Goal: Task Accomplishment & Management: Complete application form

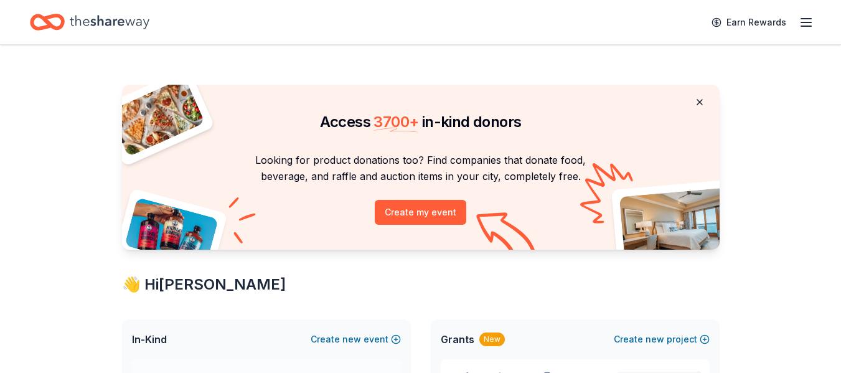
click at [698, 106] on button at bounding box center [699, 102] width 30 height 25
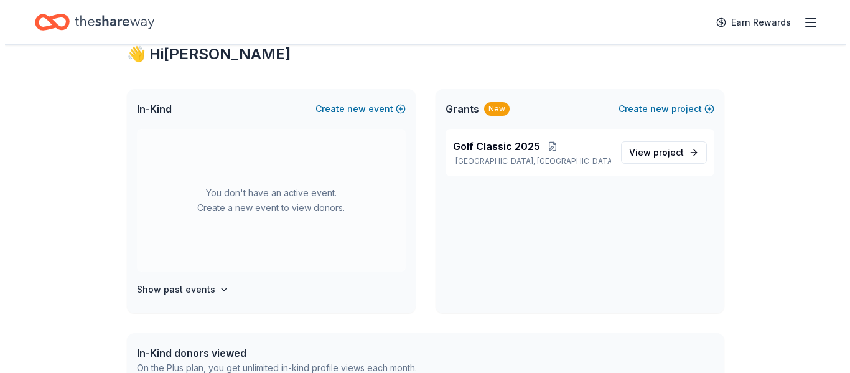
scroll to position [62, 0]
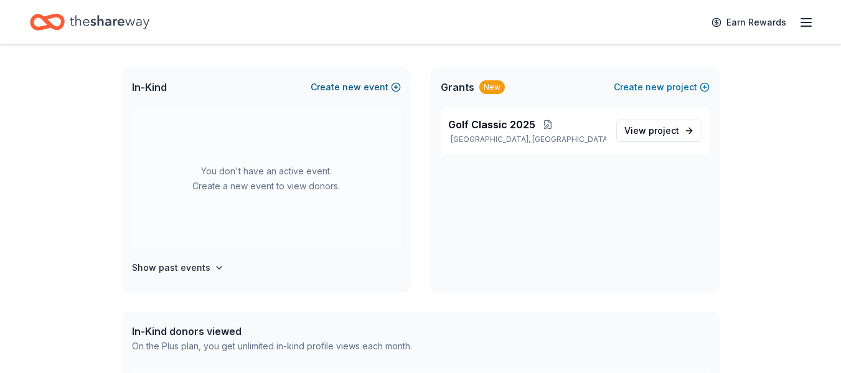
click at [345, 85] on span "new" at bounding box center [351, 87] width 19 height 15
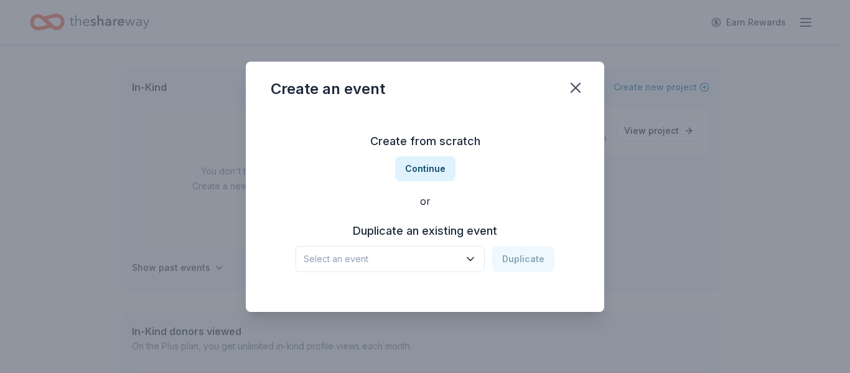
click at [469, 264] on icon "button" at bounding box center [470, 259] width 12 height 12
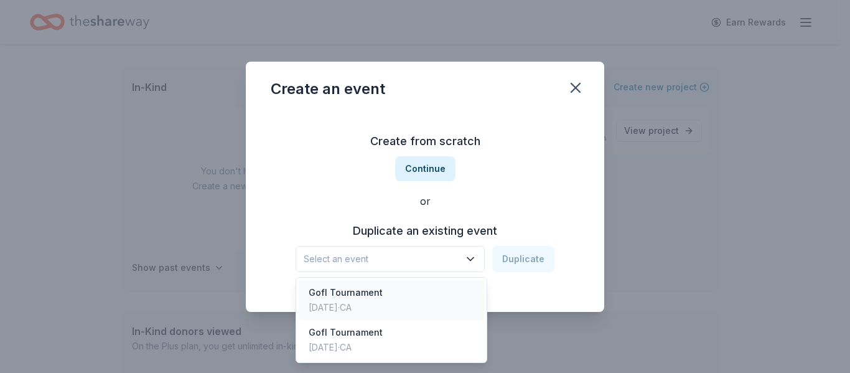
click at [392, 288] on div "Gofl Tournament [DATE] · CA" at bounding box center [391, 300] width 185 height 40
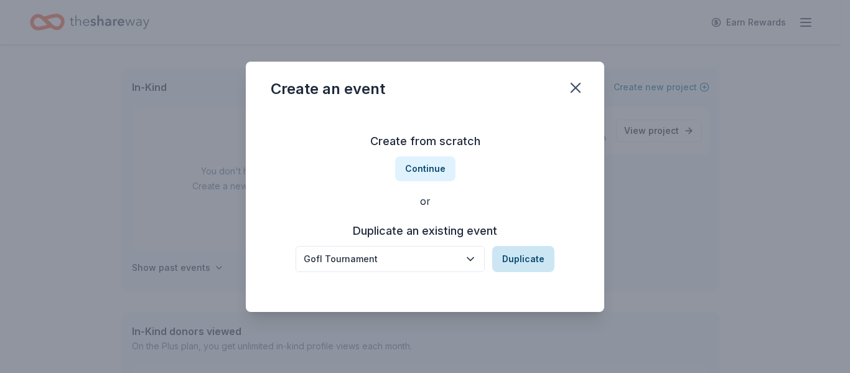
click at [533, 250] on button "Duplicate" at bounding box center [523, 259] width 62 height 26
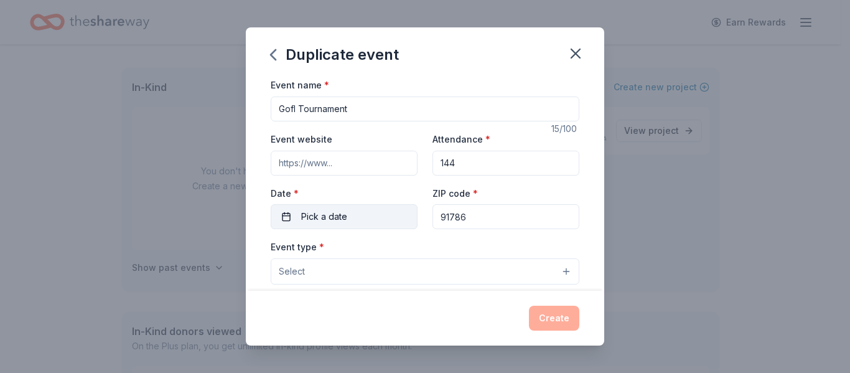
click at [386, 215] on button "Pick a date" at bounding box center [344, 216] width 147 height 25
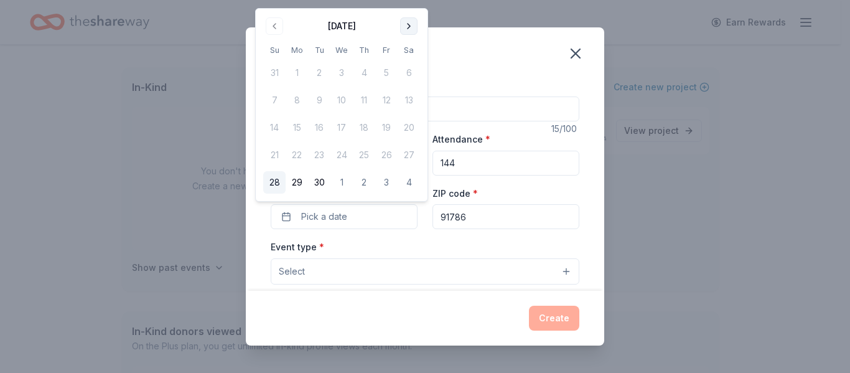
click at [401, 23] on button "Go to next month" at bounding box center [408, 25] width 17 height 17
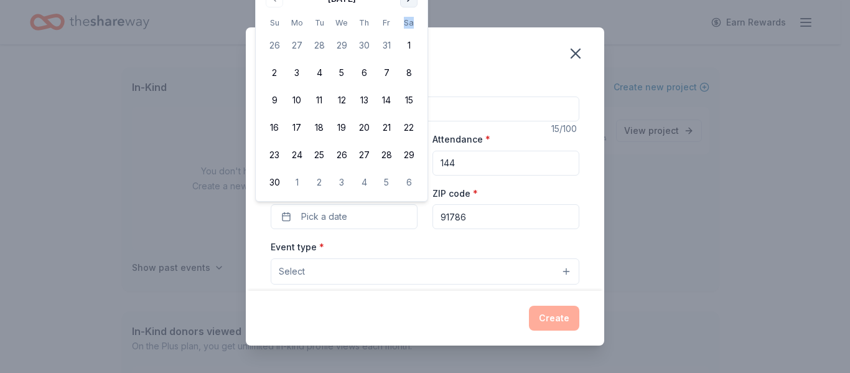
click at [401, 23] on th "Sa" at bounding box center [409, 22] width 22 height 13
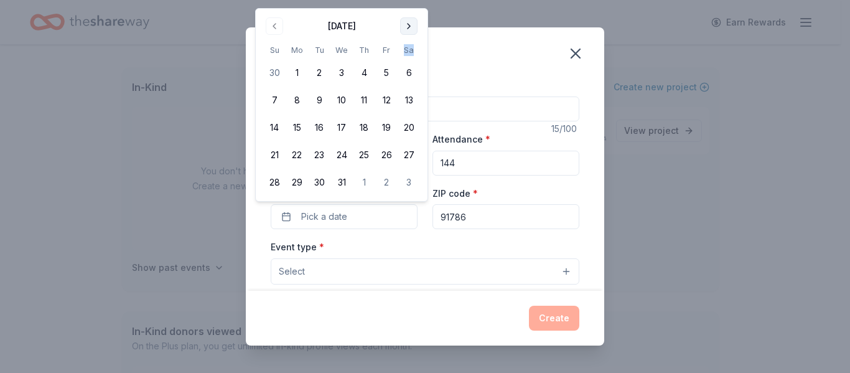
click at [416, 26] on button "Go to next month" at bounding box center [408, 25] width 17 height 17
click at [415, 26] on button "Go to next month" at bounding box center [408, 25] width 17 height 17
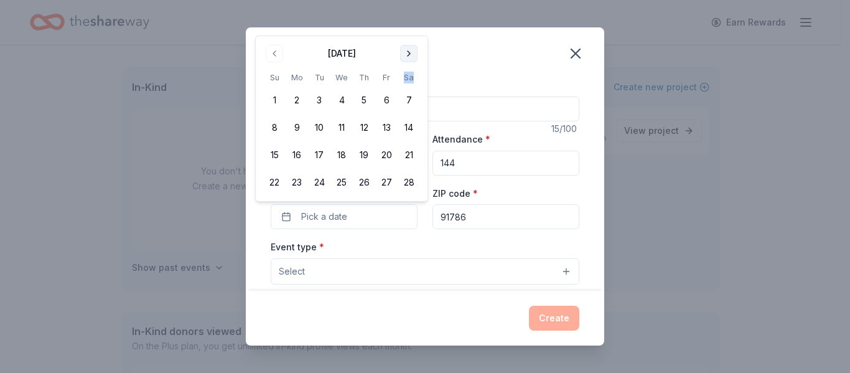
click at [415, 26] on div "Duplicate event Event name * Gofl Tournament 15 /100 Event website Attendance *…" at bounding box center [425, 186] width 850 height 373
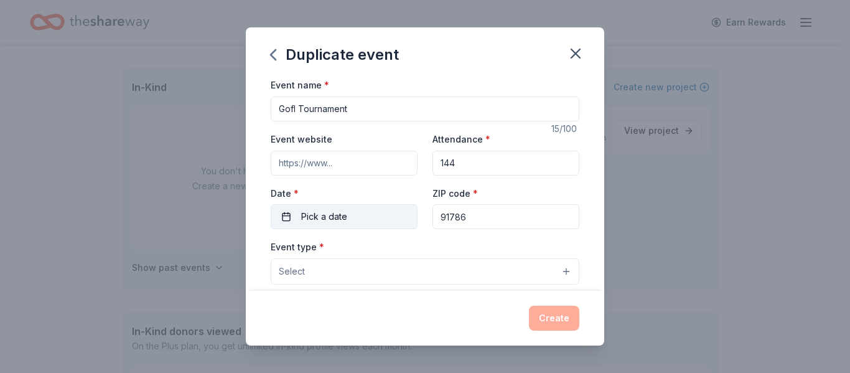
click at [379, 217] on button "Pick a date" at bounding box center [344, 216] width 147 height 25
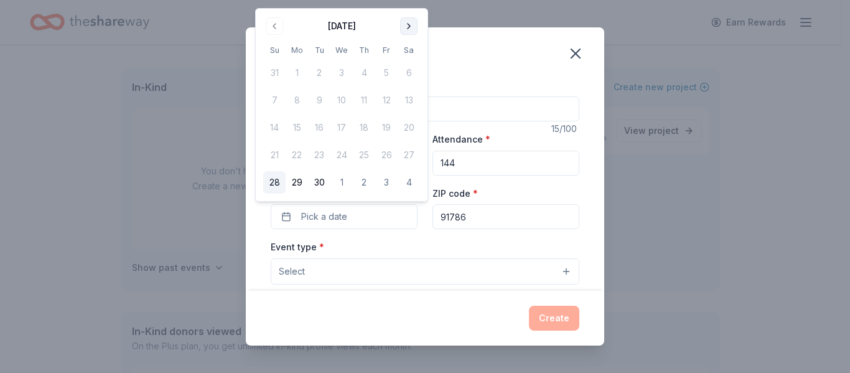
click at [411, 32] on button "Go to next month" at bounding box center [408, 25] width 17 height 17
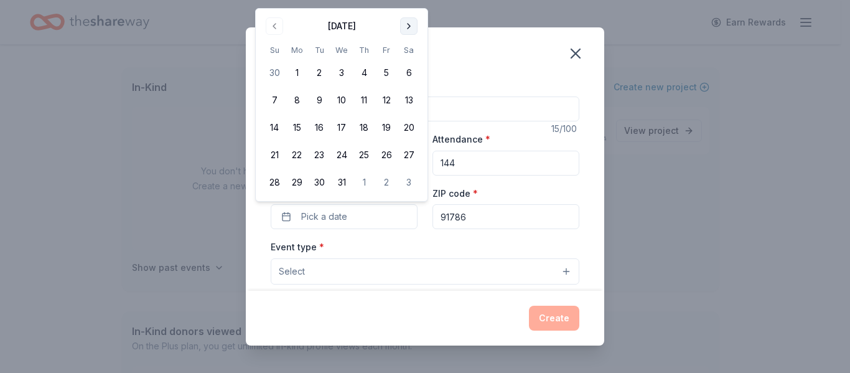
click at [406, 22] on button "Go to next month" at bounding box center [408, 25] width 17 height 17
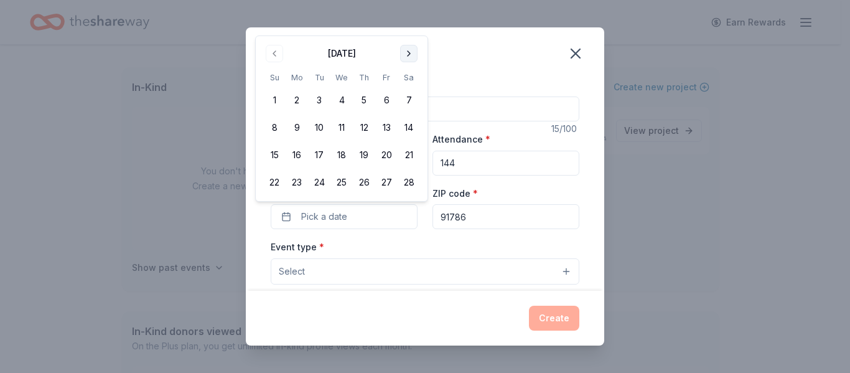
click at [415, 56] on button "Go to next month" at bounding box center [408, 53] width 17 height 17
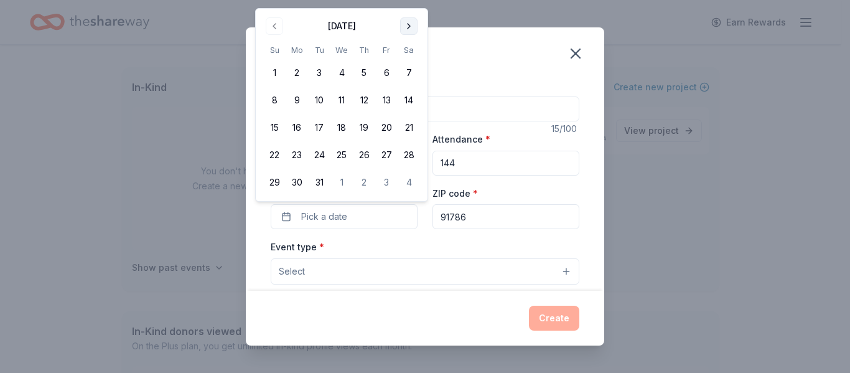
click at [414, 32] on button "Go to next month" at bounding box center [408, 25] width 17 height 17
click at [408, 28] on button "Go to next month" at bounding box center [408, 25] width 17 height 17
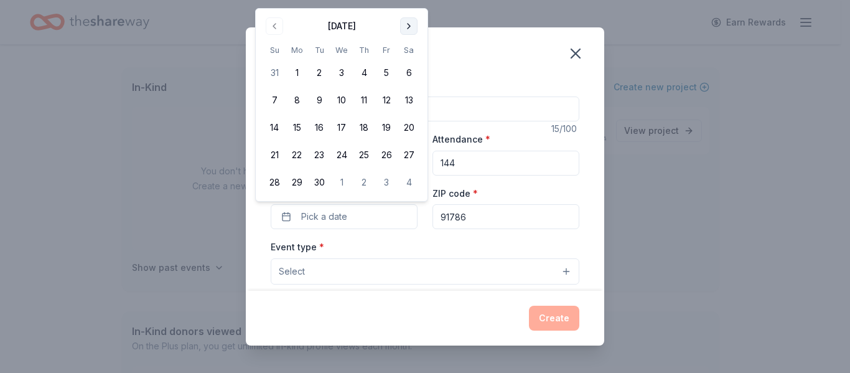
click at [405, 32] on button "Go to next month" at bounding box center [408, 25] width 17 height 17
click at [406, 26] on button "Go to next month" at bounding box center [408, 25] width 17 height 17
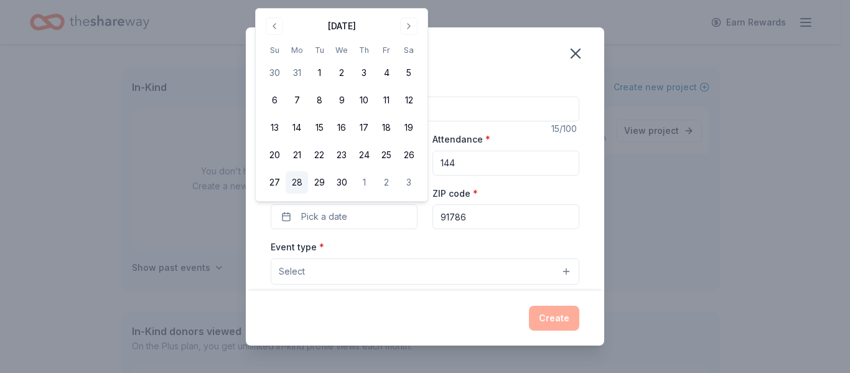
click at [294, 175] on button "28" at bounding box center [297, 182] width 22 height 22
click at [538, 273] on button "Select" at bounding box center [425, 271] width 309 height 26
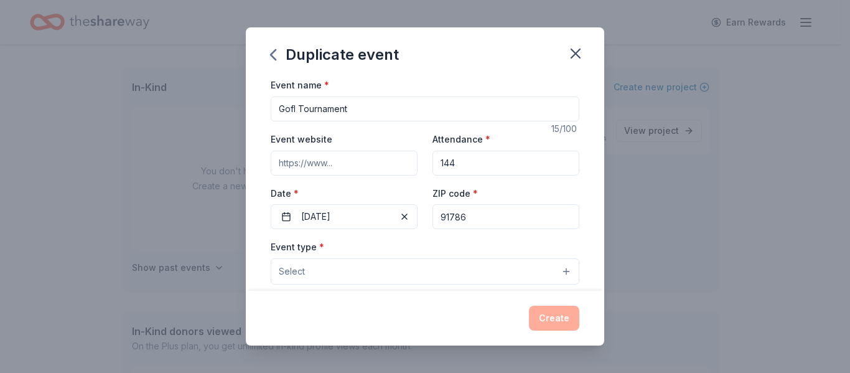
click at [560, 271] on button "Select" at bounding box center [425, 271] width 309 height 26
click at [563, 319] on div "Create" at bounding box center [425, 318] width 309 height 25
click at [388, 162] on input "Event website" at bounding box center [344, 163] width 147 height 25
click at [350, 269] on button "Select" at bounding box center [425, 271] width 309 height 26
click at [559, 268] on button "Select" at bounding box center [425, 271] width 309 height 26
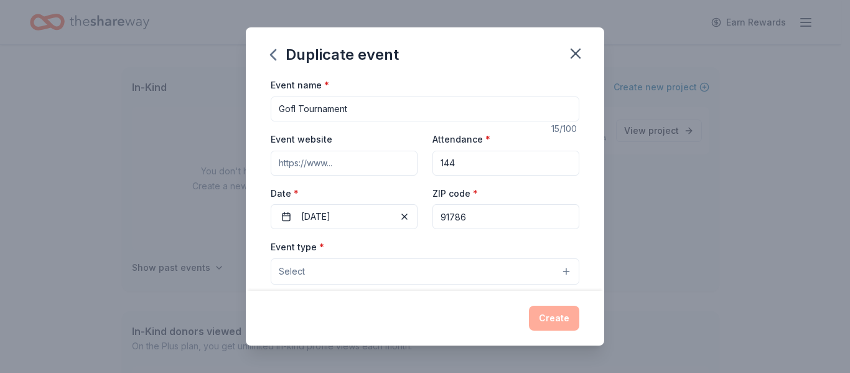
click at [470, 215] on input "91786" at bounding box center [505, 216] width 147 height 25
click at [549, 320] on div "Create" at bounding box center [425, 318] width 309 height 25
click at [386, 161] on input "Event website" at bounding box center [344, 163] width 147 height 25
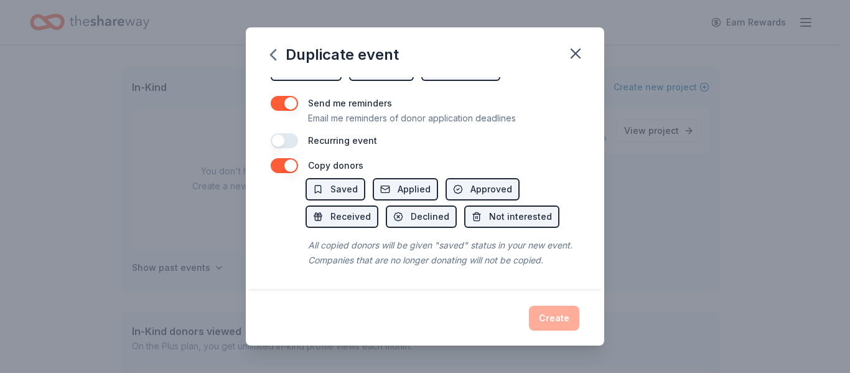
scroll to position [518, 0]
click at [559, 312] on div "Create" at bounding box center [425, 318] width 309 height 25
click at [283, 133] on button "button" at bounding box center [284, 140] width 27 height 15
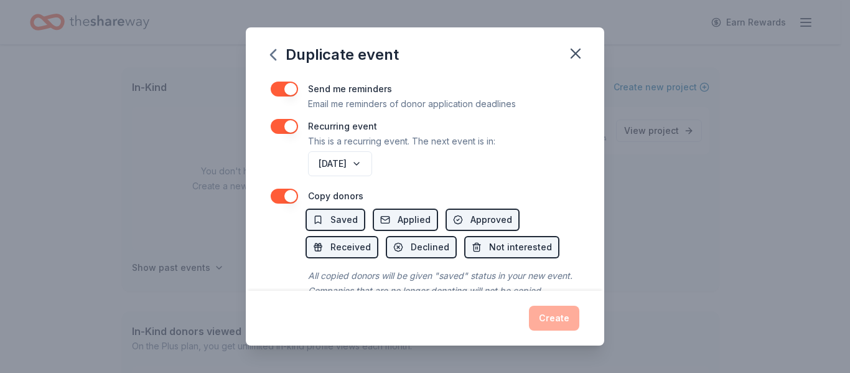
click at [567, 312] on div "Create" at bounding box center [425, 318] width 309 height 25
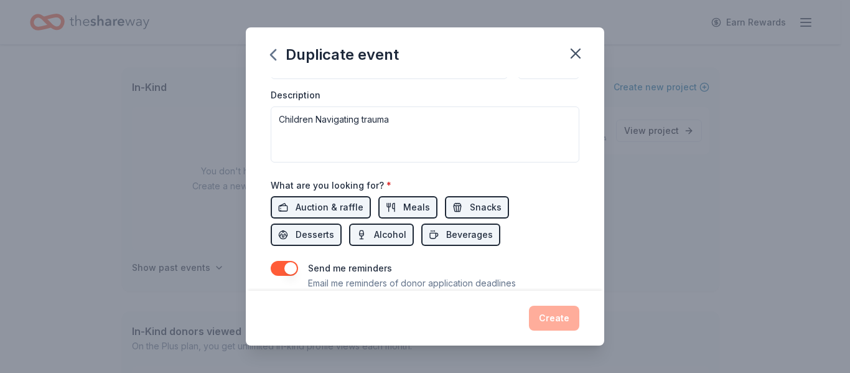
scroll to position [332, 0]
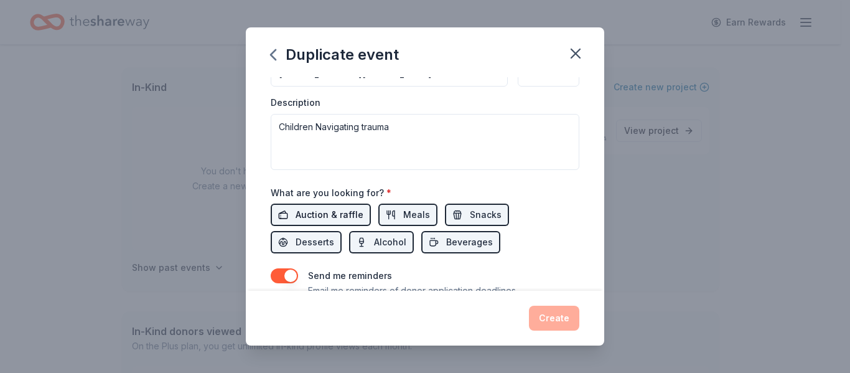
click at [310, 218] on span "Auction & raffle" at bounding box center [330, 214] width 68 height 15
click at [404, 213] on span "Meals" at bounding box center [416, 214] width 27 height 15
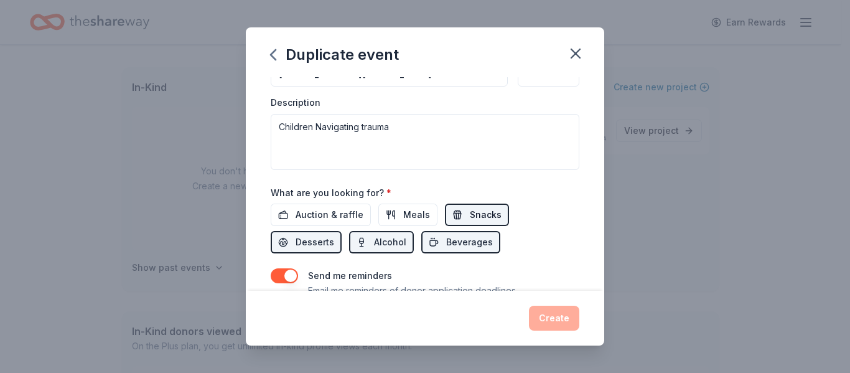
click at [473, 204] on button "Snacks" at bounding box center [477, 214] width 64 height 22
click at [479, 242] on span "Beverages" at bounding box center [469, 242] width 47 height 15
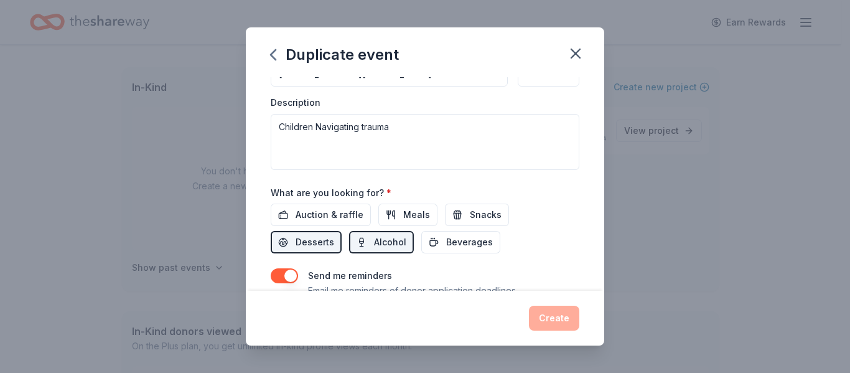
drag, startPoint x: 393, startPoint y: 241, endPoint x: 343, endPoint y: 236, distance: 50.0
click at [392, 241] on span "Alcohol" at bounding box center [390, 242] width 32 height 15
click at [302, 233] on button "Desserts" at bounding box center [306, 242] width 71 height 22
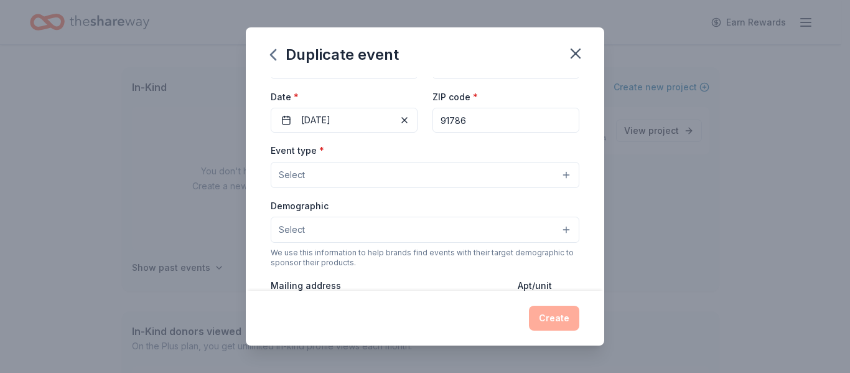
scroll to position [82, 0]
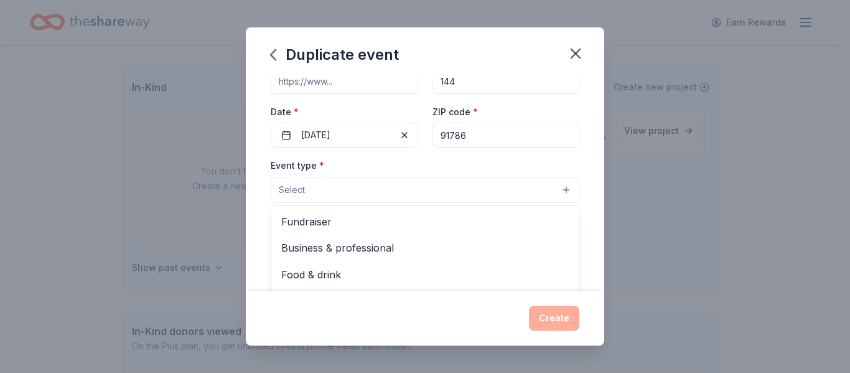
click at [558, 186] on button "Select" at bounding box center [425, 190] width 309 height 26
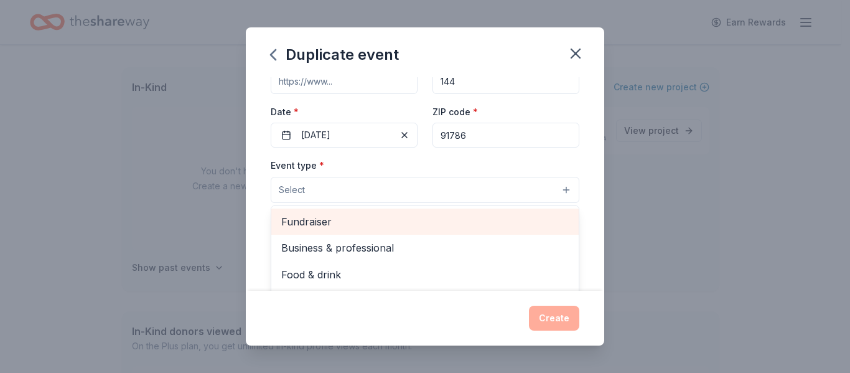
click at [361, 215] on span "Fundraiser" at bounding box center [424, 221] width 287 height 16
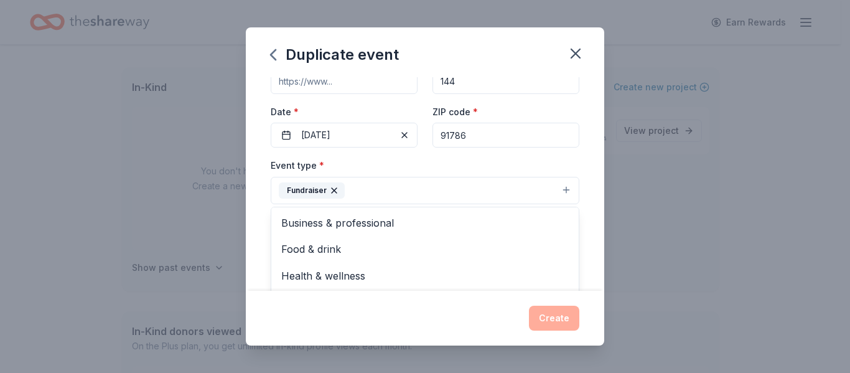
click at [542, 314] on div "Duplicate event Event name * Gofl Tournament 15 /100 Event website Attendance *…" at bounding box center [425, 185] width 358 height 317
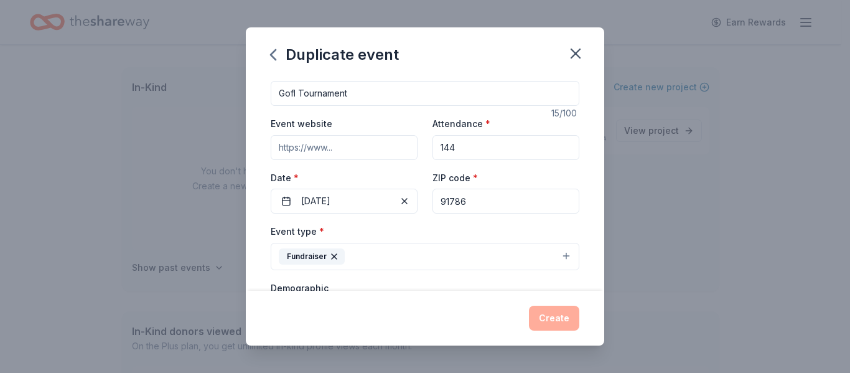
scroll to position [0, 0]
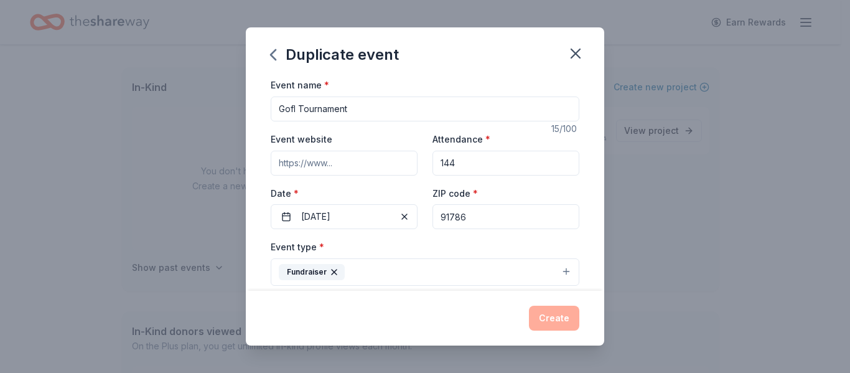
click at [296, 113] on input "Gofl Tournament" at bounding box center [425, 108] width 309 height 25
type input "Golf Tournament"
click at [492, 169] on input "144" at bounding box center [505, 163] width 147 height 25
click at [500, 213] on input "91786" at bounding box center [505, 216] width 147 height 25
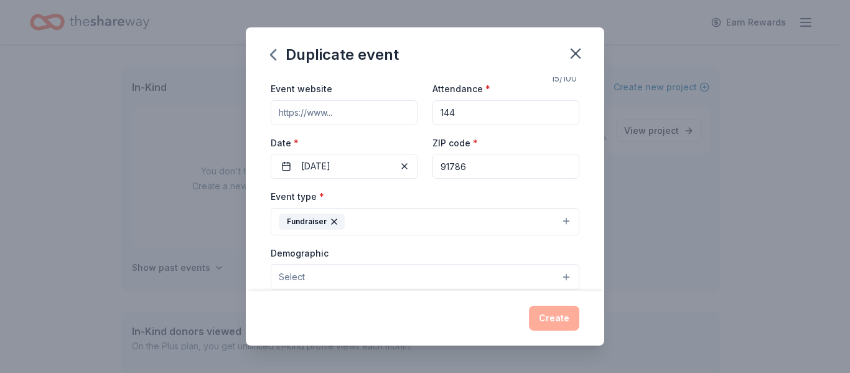
scroll to position [147, 0]
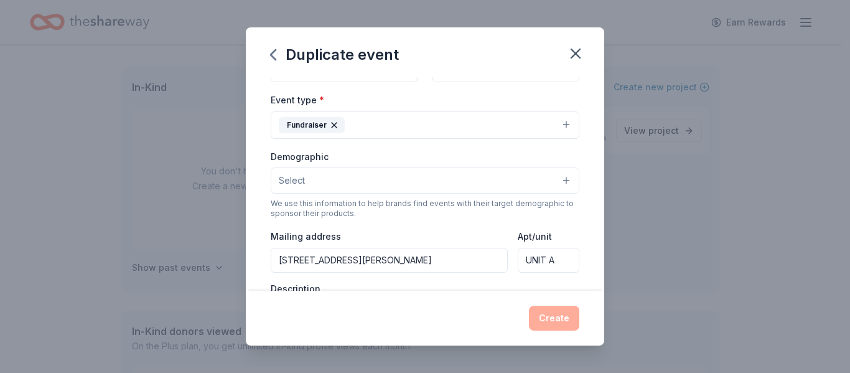
click at [547, 182] on button "Select" at bounding box center [425, 180] width 309 height 26
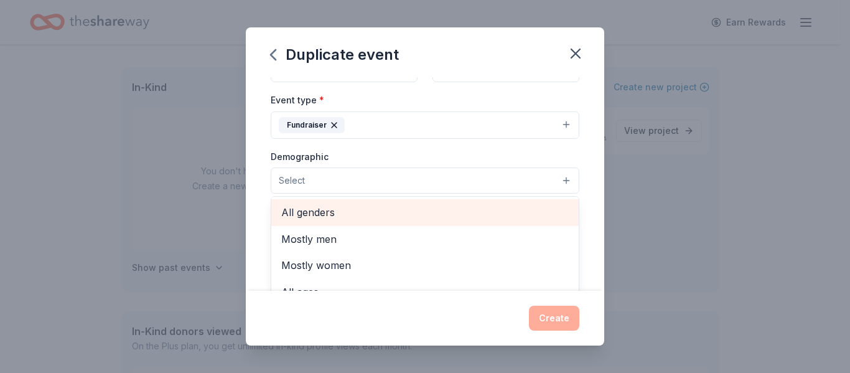
click at [300, 217] on span "All genders" at bounding box center [424, 212] width 287 height 16
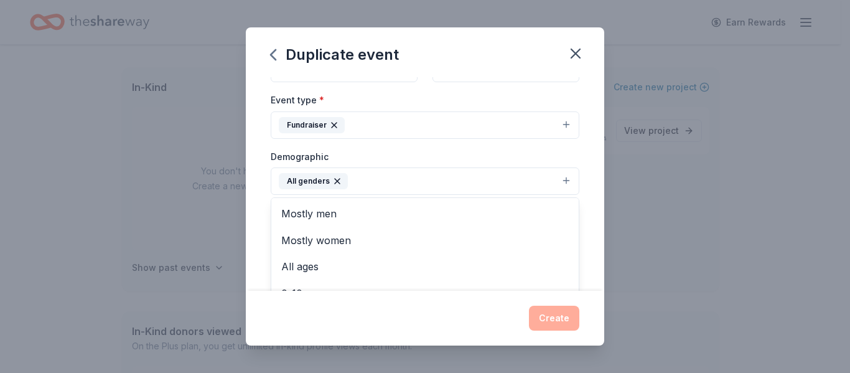
click at [604, 141] on div "Duplicate event Event name * Golf Tournament 15 /100 Event website Attendance *…" at bounding box center [425, 186] width 850 height 373
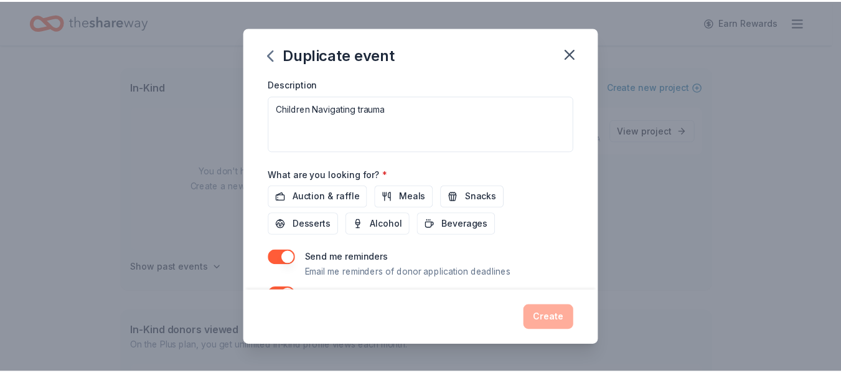
scroll to position [385, 0]
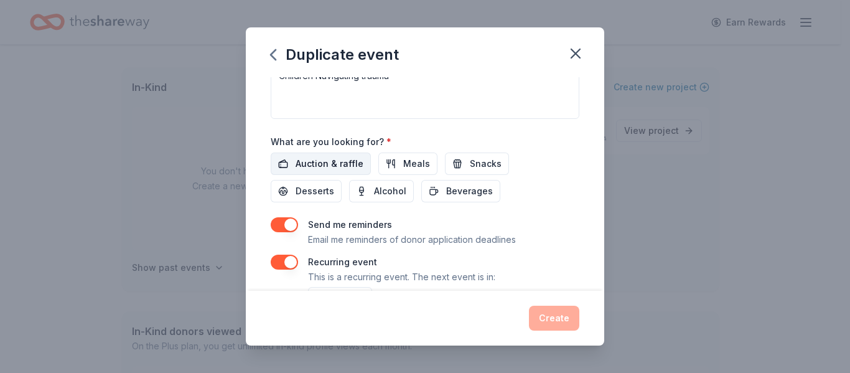
click at [358, 159] on span "Auction & raffle" at bounding box center [330, 163] width 68 height 15
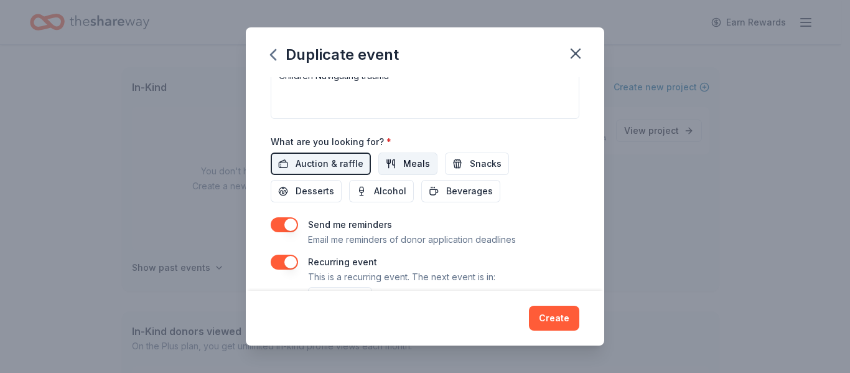
click at [399, 160] on button "Meals" at bounding box center [407, 163] width 59 height 22
click at [462, 162] on button "Snacks" at bounding box center [477, 163] width 64 height 22
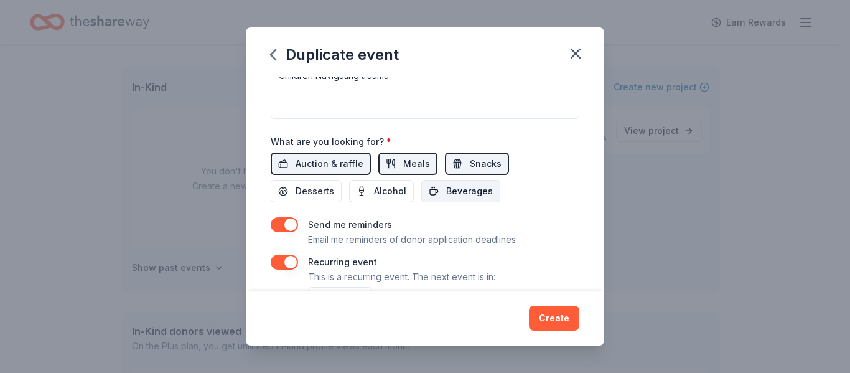
click at [461, 198] on span "Beverages" at bounding box center [469, 191] width 47 height 15
click at [383, 188] on span "Alcohol" at bounding box center [390, 191] width 32 height 15
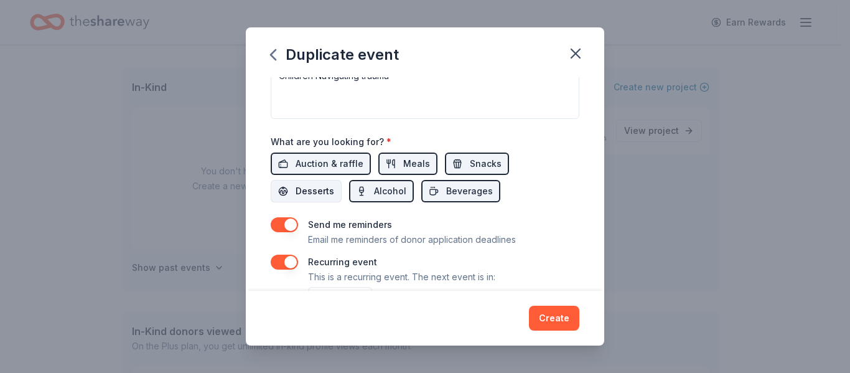
click at [296, 190] on span "Desserts" at bounding box center [315, 191] width 39 height 15
click at [559, 310] on button "Create" at bounding box center [554, 318] width 50 height 25
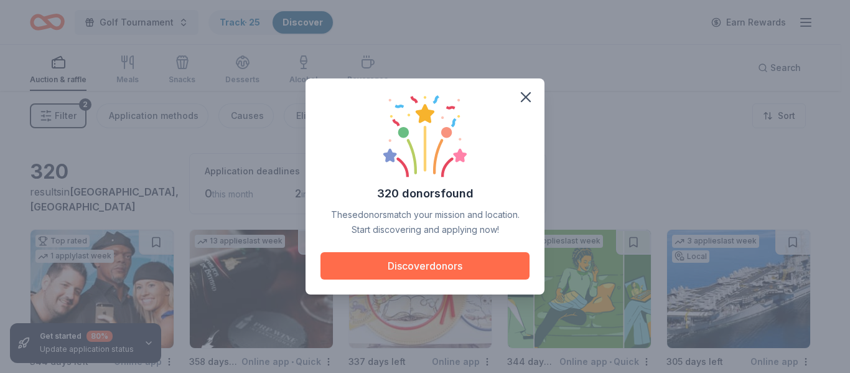
click at [450, 266] on button "Discover donors" at bounding box center [424, 265] width 209 height 27
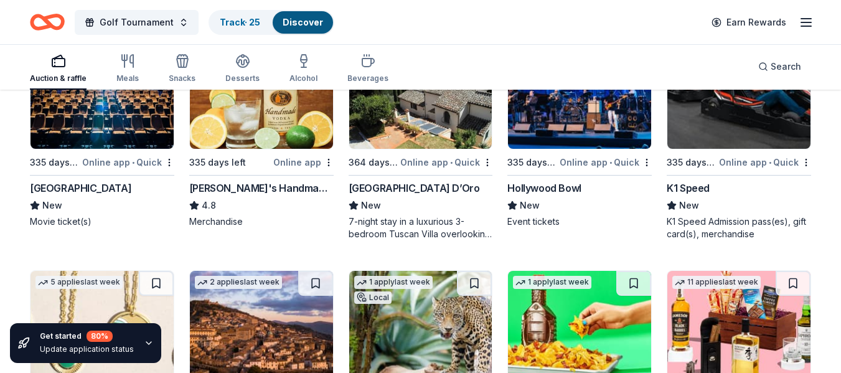
scroll to position [2378, 0]
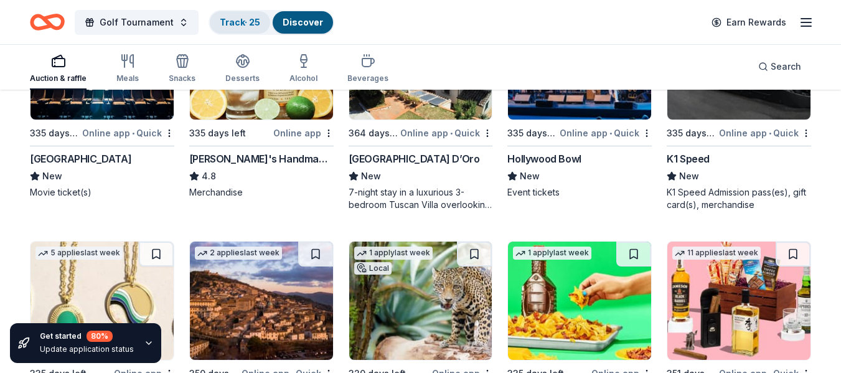
click at [240, 26] on link "Track · 25" at bounding box center [240, 22] width 40 height 11
click at [300, 14] on div "Discover" at bounding box center [303, 22] width 60 height 22
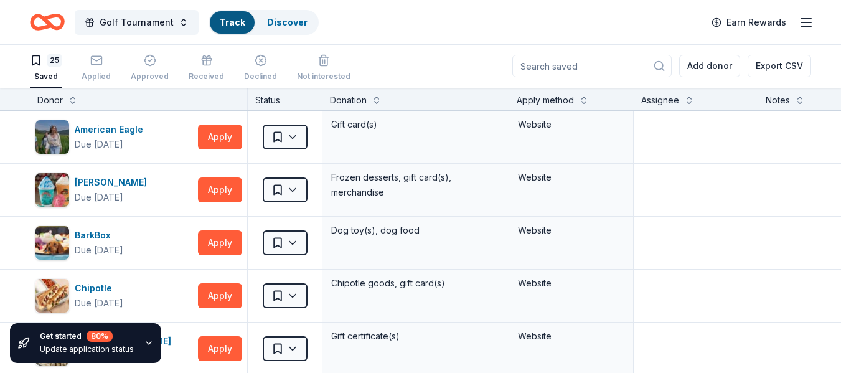
scroll to position [1, 0]
click at [241, 24] on div "Track" at bounding box center [232, 22] width 45 height 22
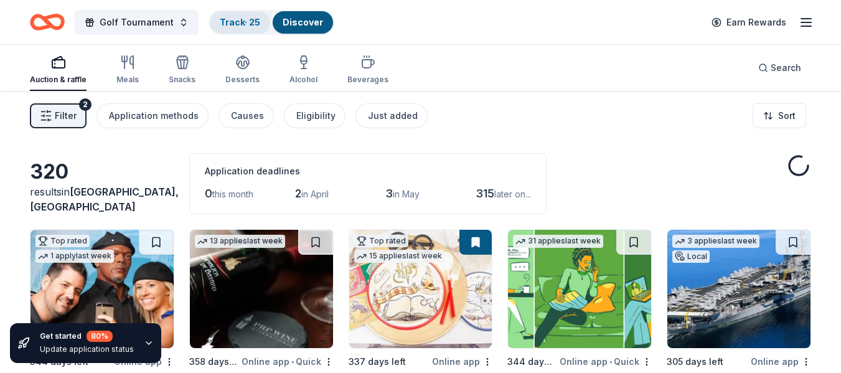
click at [230, 27] on div "Track · 25" at bounding box center [240, 22] width 60 height 22
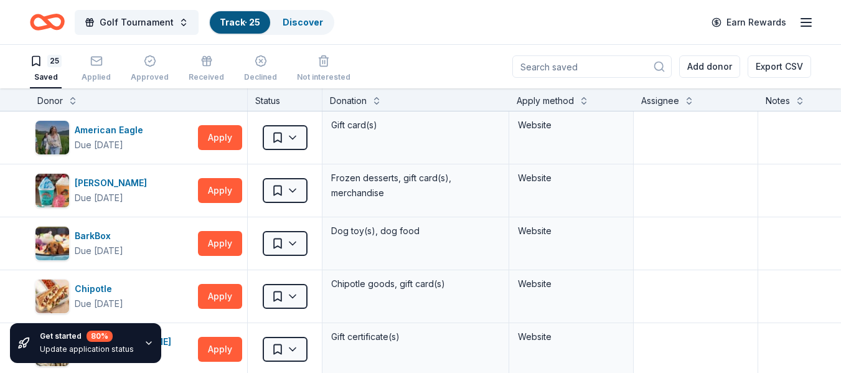
click at [231, 22] on link "Track · 25" at bounding box center [240, 22] width 40 height 11
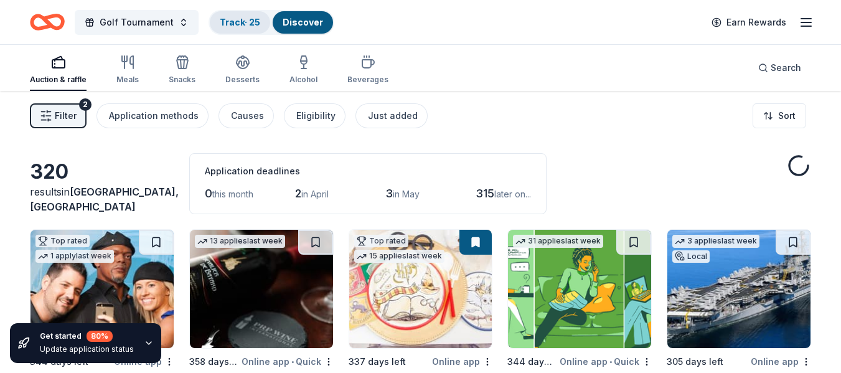
click at [231, 22] on link "Track · 25" at bounding box center [240, 22] width 40 height 11
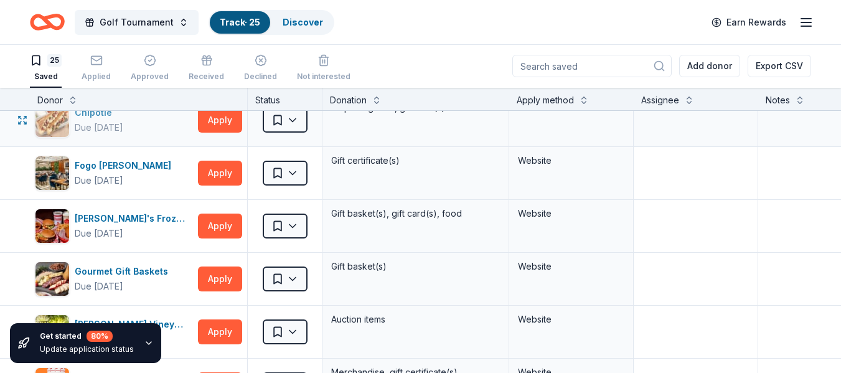
scroll to position [187, 0]
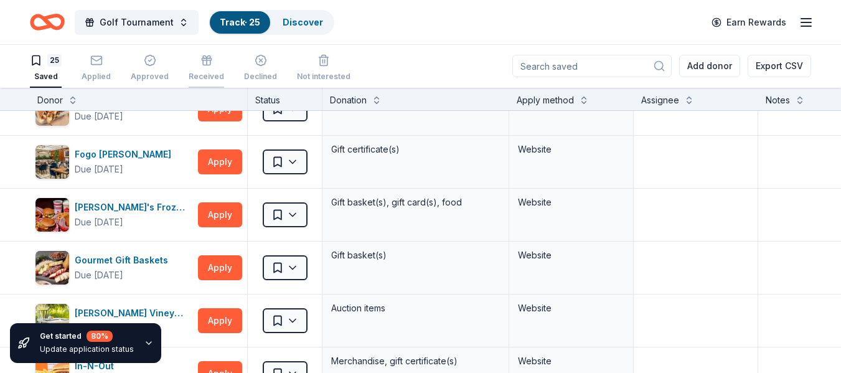
click at [206, 68] on div "Received" at bounding box center [206, 67] width 35 height 27
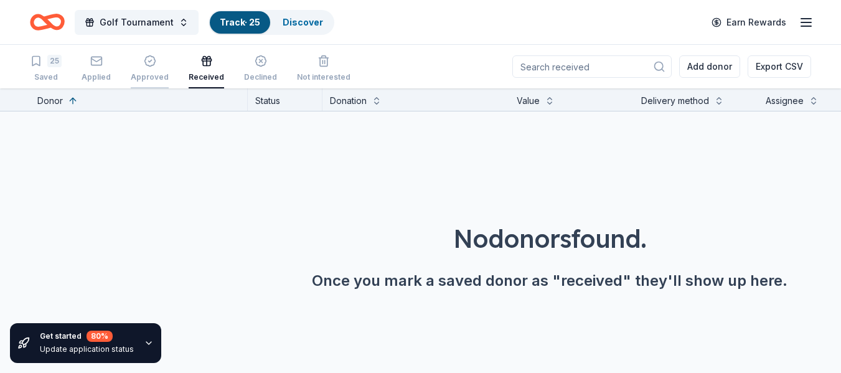
click at [145, 65] on icon "button" at bounding box center [149, 61] width 11 height 11
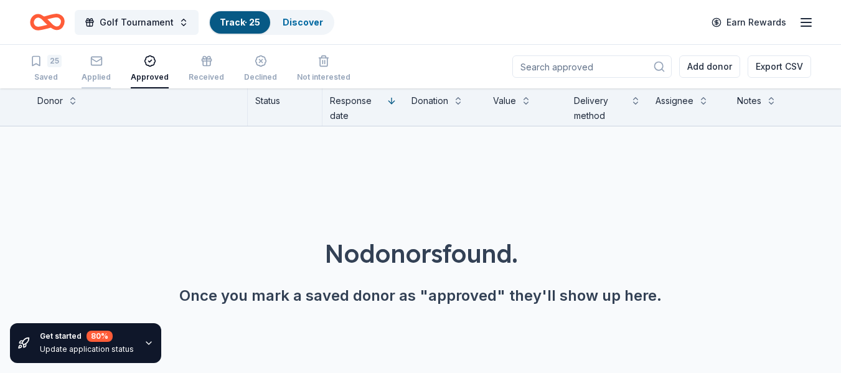
click at [94, 60] on icon "button" at bounding box center [96, 59] width 11 height 3
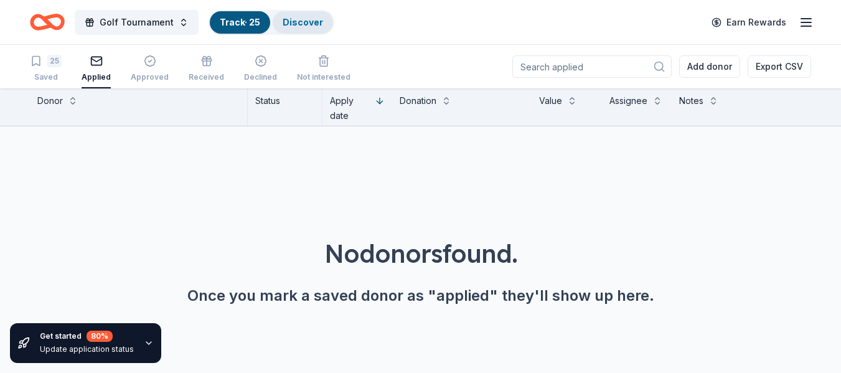
click at [308, 22] on link "Discover" at bounding box center [302, 22] width 40 height 11
click at [309, 22] on link "Discover" at bounding box center [302, 22] width 40 height 11
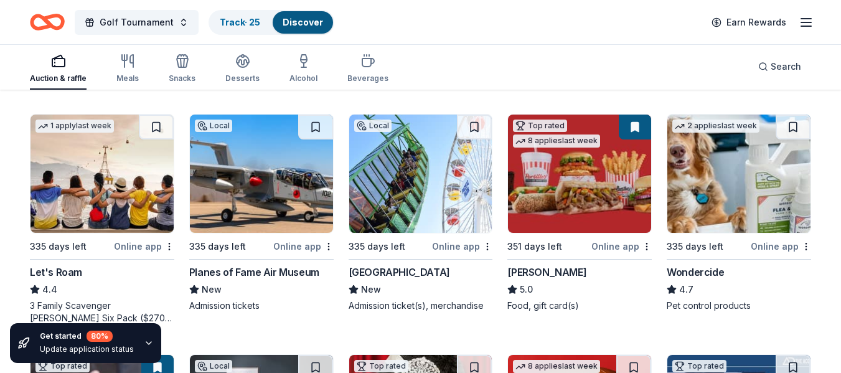
scroll to position [622, 0]
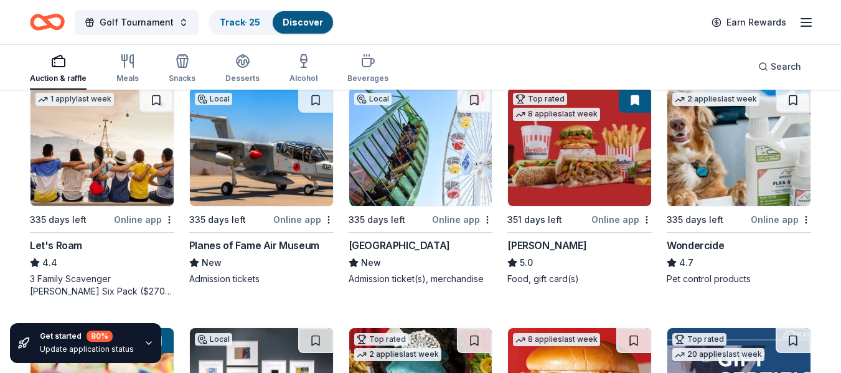
click at [427, 197] on img at bounding box center [420, 147] width 143 height 118
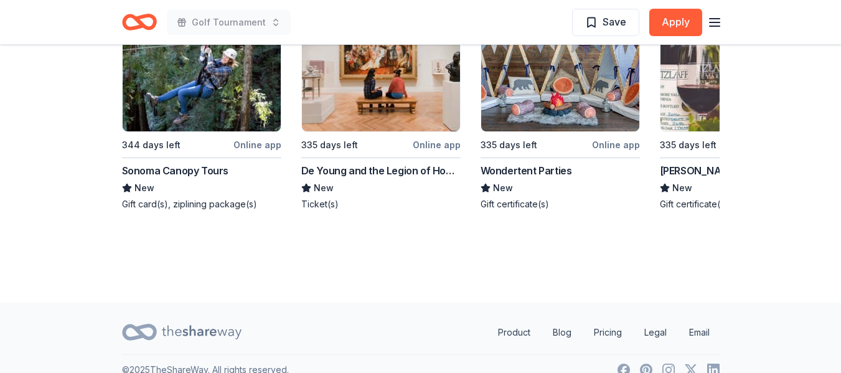
scroll to position [1450, 0]
